Goal: Information Seeking & Learning: Learn about a topic

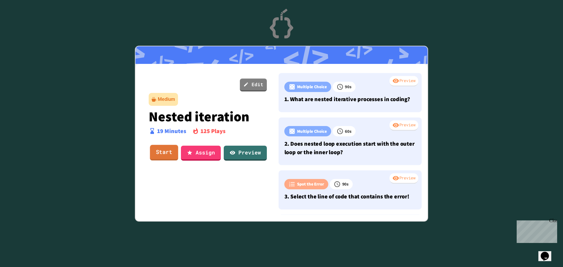
click at [169, 153] on link "Start" at bounding box center [164, 153] width 28 height 16
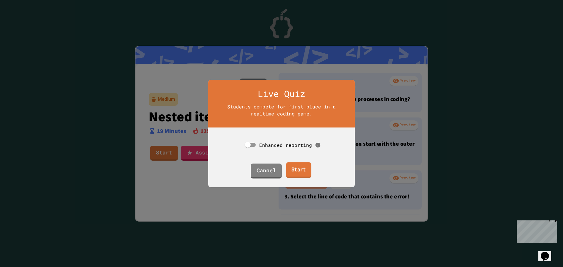
click at [301, 173] on link "Start" at bounding box center [298, 170] width 25 height 16
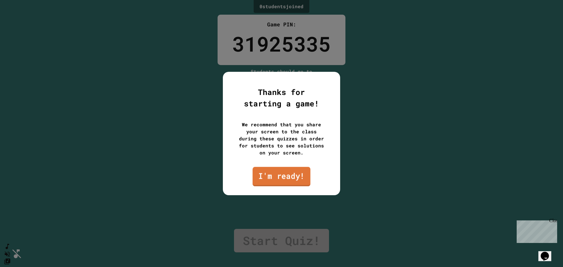
click at [286, 181] on link "I'm ready!" at bounding box center [281, 176] width 58 height 19
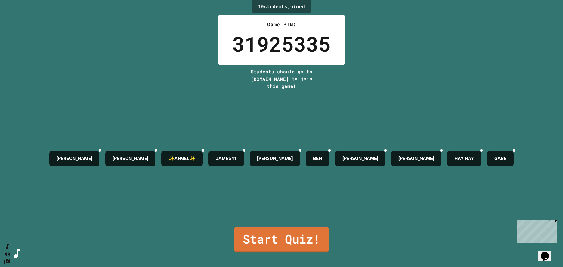
click at [259, 240] on link "Start Quiz!" at bounding box center [281, 240] width 95 height 26
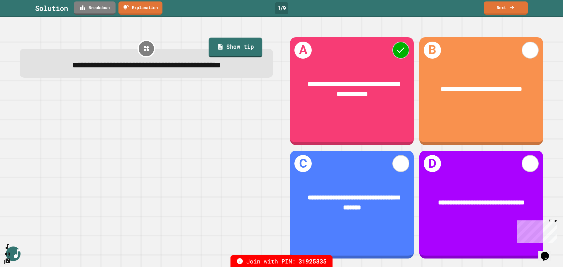
click at [231, 46] on link "Show tip" at bounding box center [236, 48] width 54 height 20
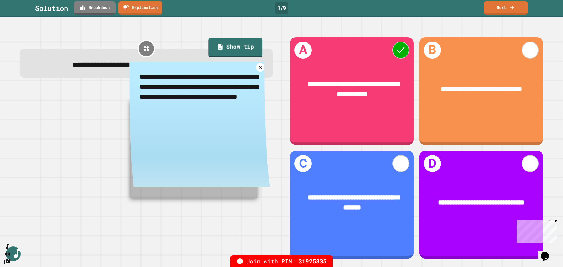
click at [231, 46] on link "Show tip" at bounding box center [235, 48] width 54 height 20
drag, startPoint x: 145, startPoint y: 11, endPoint x: 111, endPoint y: 24, distance: 36.8
click at [111, 24] on div "**********" at bounding box center [281, 133] width 563 height 267
click at [102, 11] on link "Breakdown" at bounding box center [94, 7] width 39 height 14
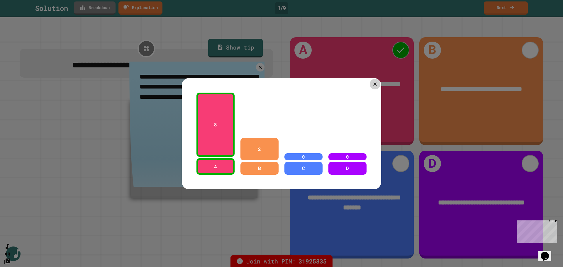
click at [372, 84] on icon at bounding box center [375, 84] width 6 height 6
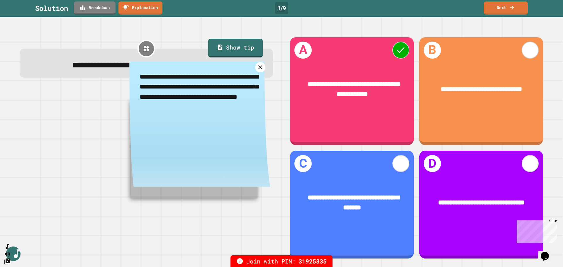
click at [259, 71] on icon at bounding box center [260, 67] width 7 height 7
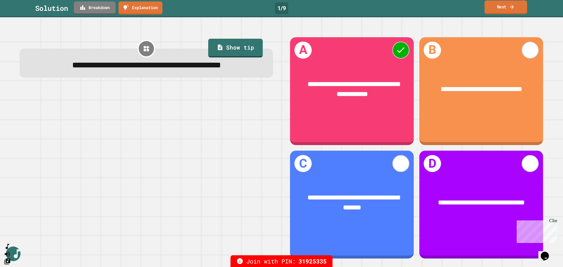
click at [510, 12] on link "Next" at bounding box center [505, 8] width 43 height 14
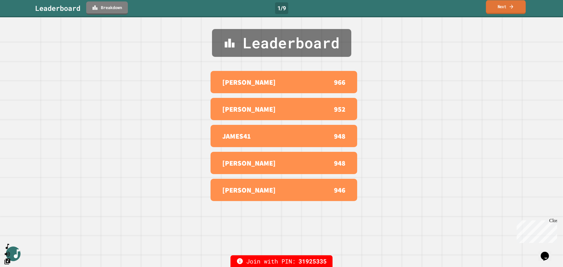
click at [512, 10] on icon at bounding box center [511, 7] width 5 height 6
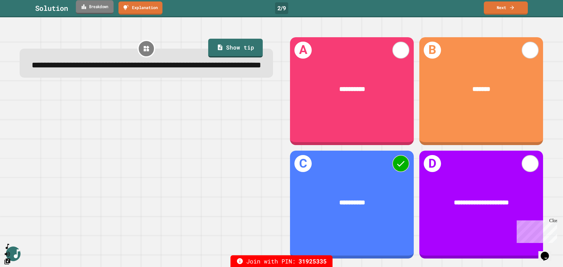
click at [98, 12] on link "Breakdown" at bounding box center [95, 7] width 38 height 14
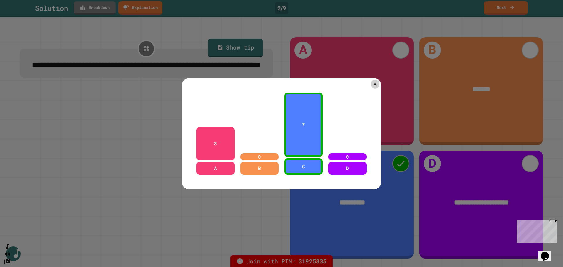
click at [98, 12] on div at bounding box center [281, 133] width 563 height 267
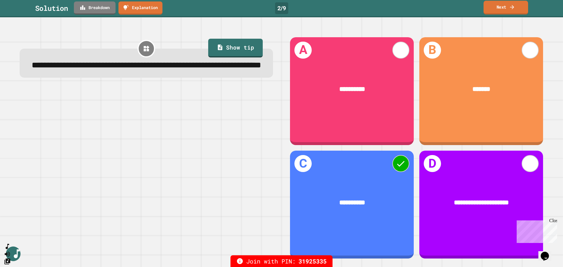
click at [500, 10] on link "Next" at bounding box center [505, 8] width 45 height 14
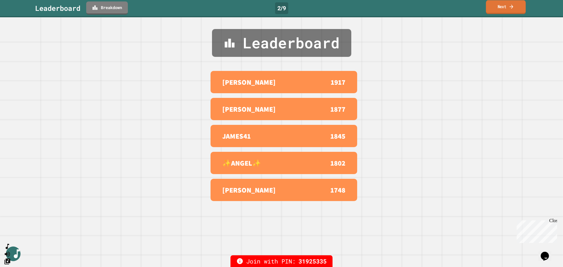
click at [514, 8] on icon at bounding box center [511, 7] width 5 height 6
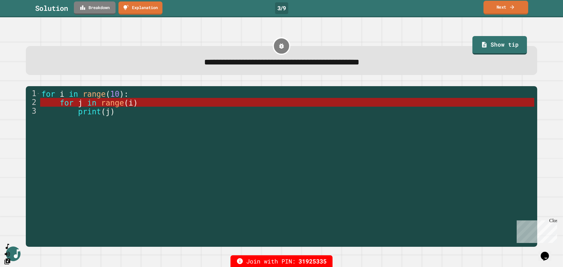
click at [499, 9] on link "Next" at bounding box center [505, 8] width 45 height 14
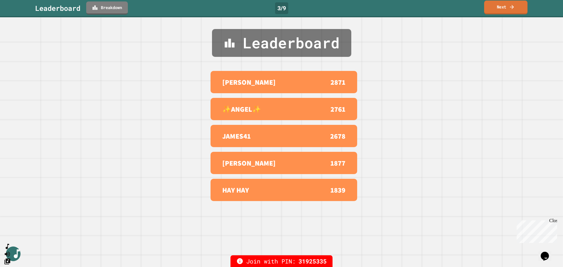
click at [501, 10] on link "Next" at bounding box center [505, 8] width 43 height 14
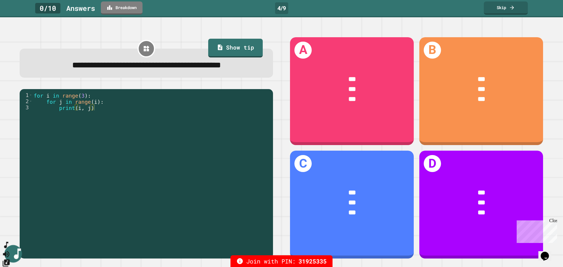
click at [11, 249] on icon "SpeedDial basic example" at bounding box center [6, 245] width 9 height 9
click at [8, 249] on icon "SpeedDial basic example" at bounding box center [6, 245] width 4 height 6
click at [11, 259] on icon "Change Music" at bounding box center [6, 263] width 9 height 9
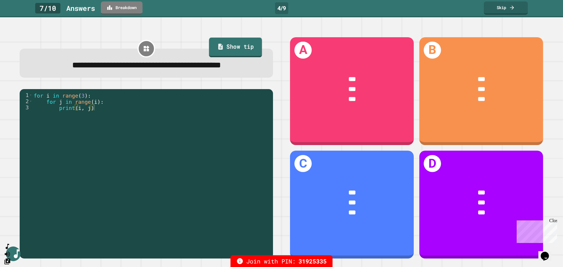
click at [231, 47] on link "Show tip" at bounding box center [235, 48] width 53 height 20
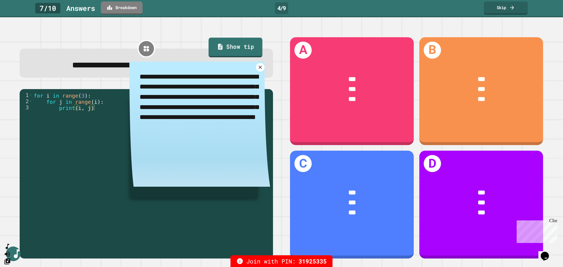
click at [231, 47] on link "Show tip" at bounding box center [235, 48] width 54 height 20
click at [257, 71] on icon at bounding box center [260, 67] width 7 height 7
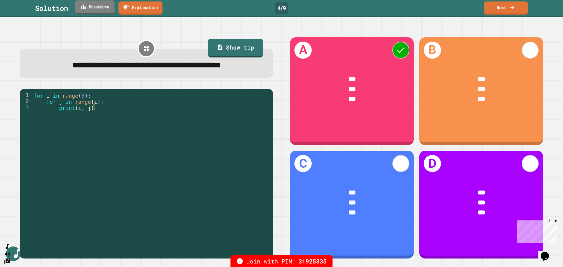
click at [90, 14] on link "Breakdown" at bounding box center [95, 7] width 40 height 14
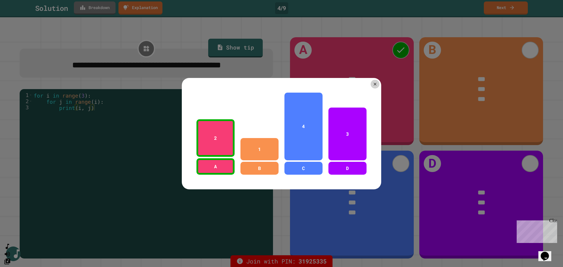
click at [91, 13] on div at bounding box center [281, 133] width 563 height 267
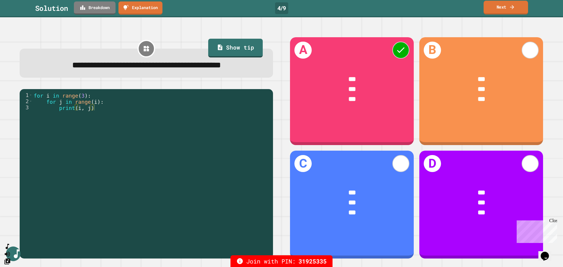
click at [505, 10] on link "Next" at bounding box center [505, 8] width 45 height 14
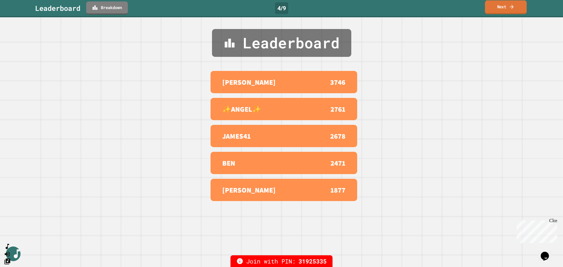
click at [499, 9] on link "Next" at bounding box center [506, 7] width 42 height 14
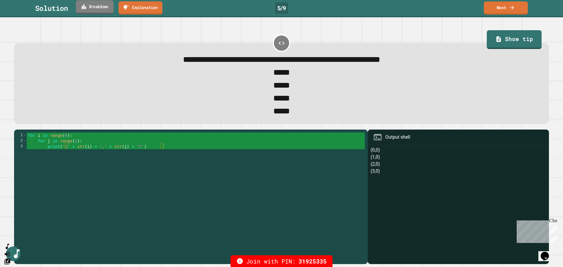
click at [96, 15] on div "Solution Breakdown Explanation 5 / 9 Next" at bounding box center [281, 7] width 563 height 13
click at [96, 9] on link "Breakdown" at bounding box center [94, 8] width 41 height 14
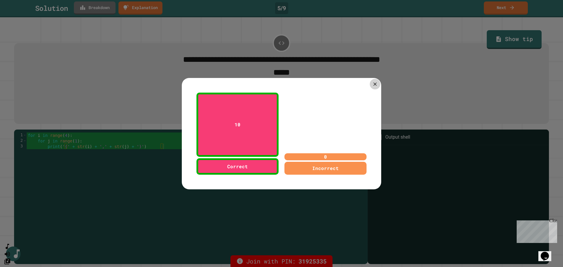
click at [374, 81] on icon at bounding box center [375, 84] width 6 height 6
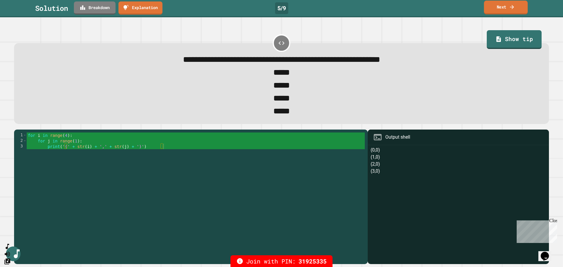
click at [520, 7] on link "Next" at bounding box center [506, 8] width 44 height 14
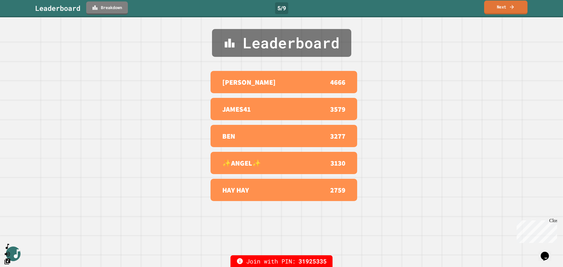
click at [502, 12] on link "Next" at bounding box center [505, 8] width 43 height 14
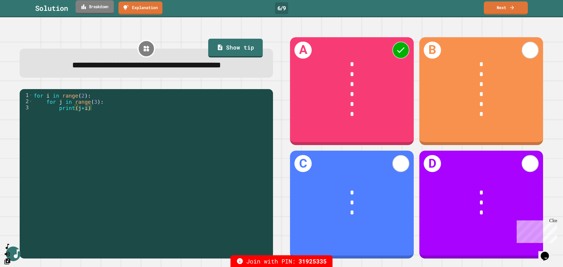
click at [107, 8] on link "Breakdown" at bounding box center [95, 7] width 38 height 14
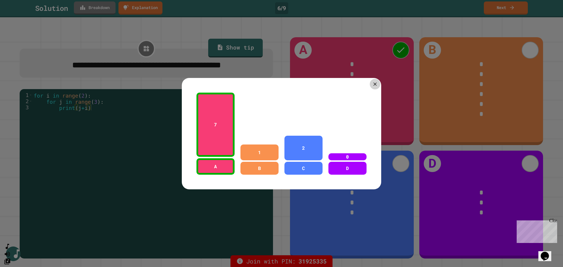
click at [373, 81] on icon at bounding box center [375, 84] width 6 height 6
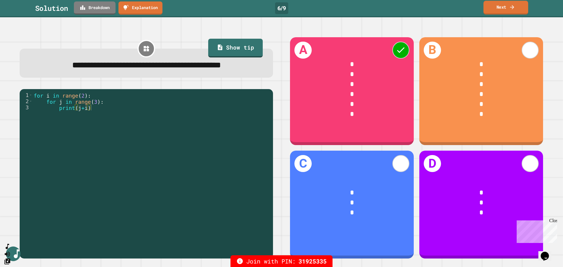
click at [513, 10] on icon at bounding box center [512, 7] width 6 height 6
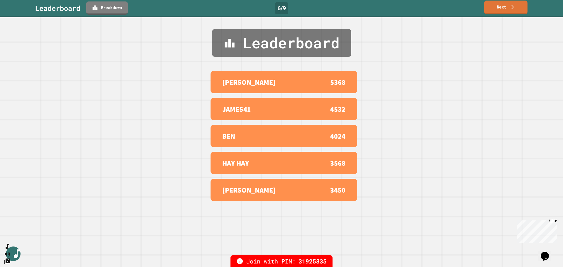
click at [509, 7] on link "Next" at bounding box center [505, 8] width 43 height 14
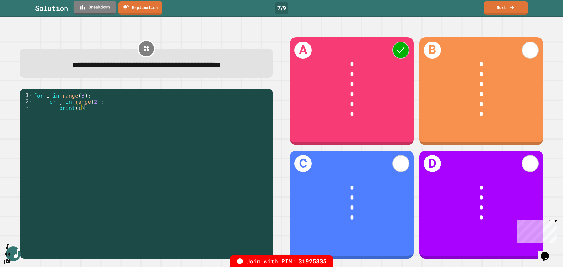
click at [116, 12] on link "Breakdown" at bounding box center [95, 8] width 42 height 14
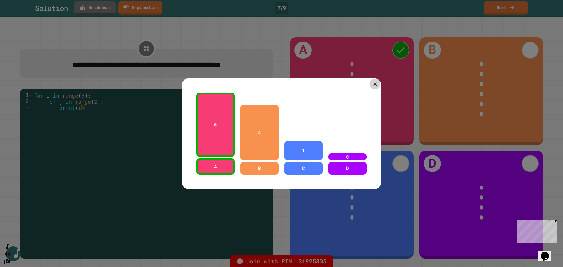
click at [375, 85] on div at bounding box center [375, 84] width 11 height 11
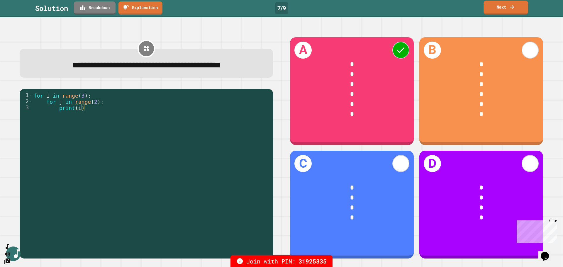
click at [495, 7] on link "Next" at bounding box center [505, 8] width 44 height 14
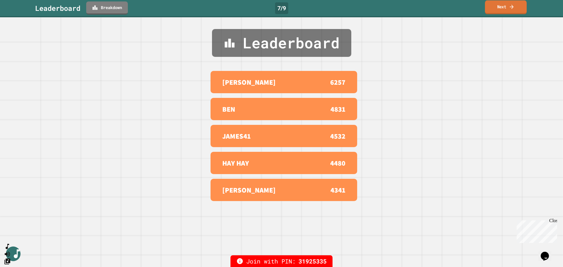
click at [498, 7] on link "Next" at bounding box center [506, 7] width 42 height 14
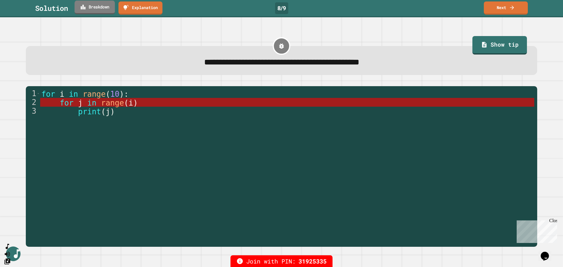
click at [104, 7] on link "Breakdown" at bounding box center [94, 8] width 40 height 14
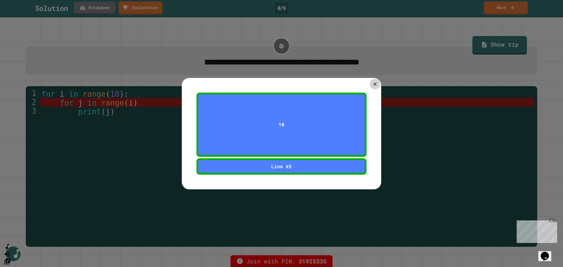
click at [375, 82] on icon at bounding box center [375, 84] width 6 height 6
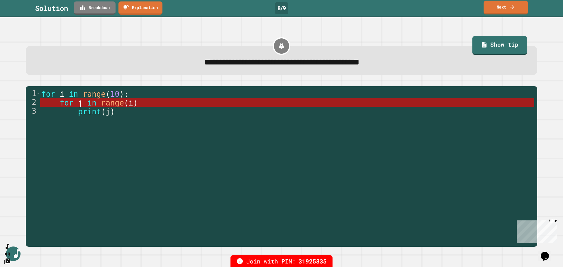
click at [507, 9] on link "Next" at bounding box center [505, 8] width 44 height 14
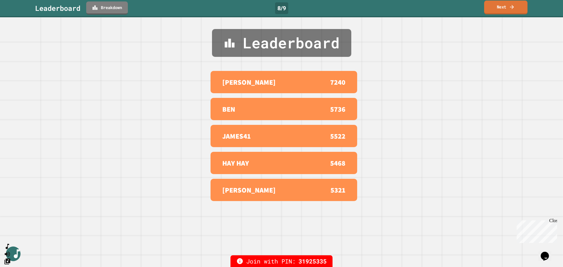
click at [509, 13] on link "Next" at bounding box center [505, 8] width 43 height 14
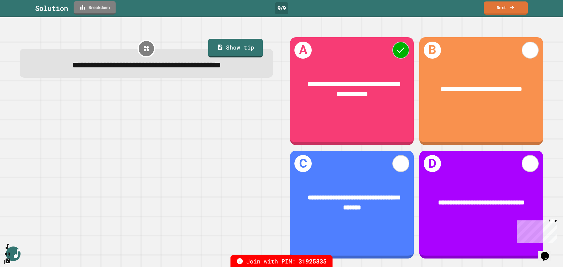
click at [116, 8] on link "Breakdown" at bounding box center [95, 7] width 42 height 13
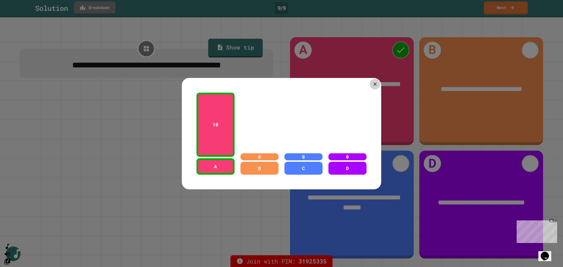
click at [372, 82] on icon at bounding box center [375, 84] width 6 height 6
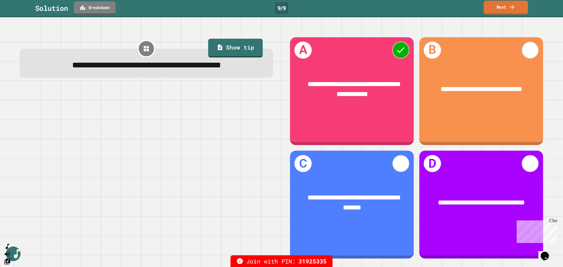
click at [501, 6] on link "Next" at bounding box center [505, 8] width 44 height 14
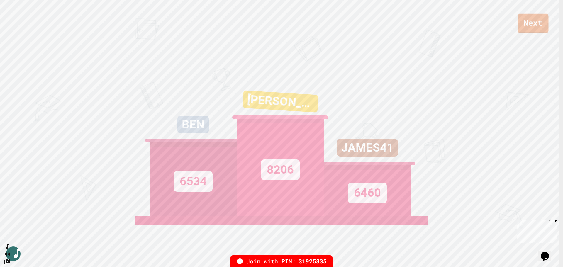
click at [537, 21] on link "Next" at bounding box center [533, 23] width 31 height 19
